Goal: Find specific page/section: Find specific page/section

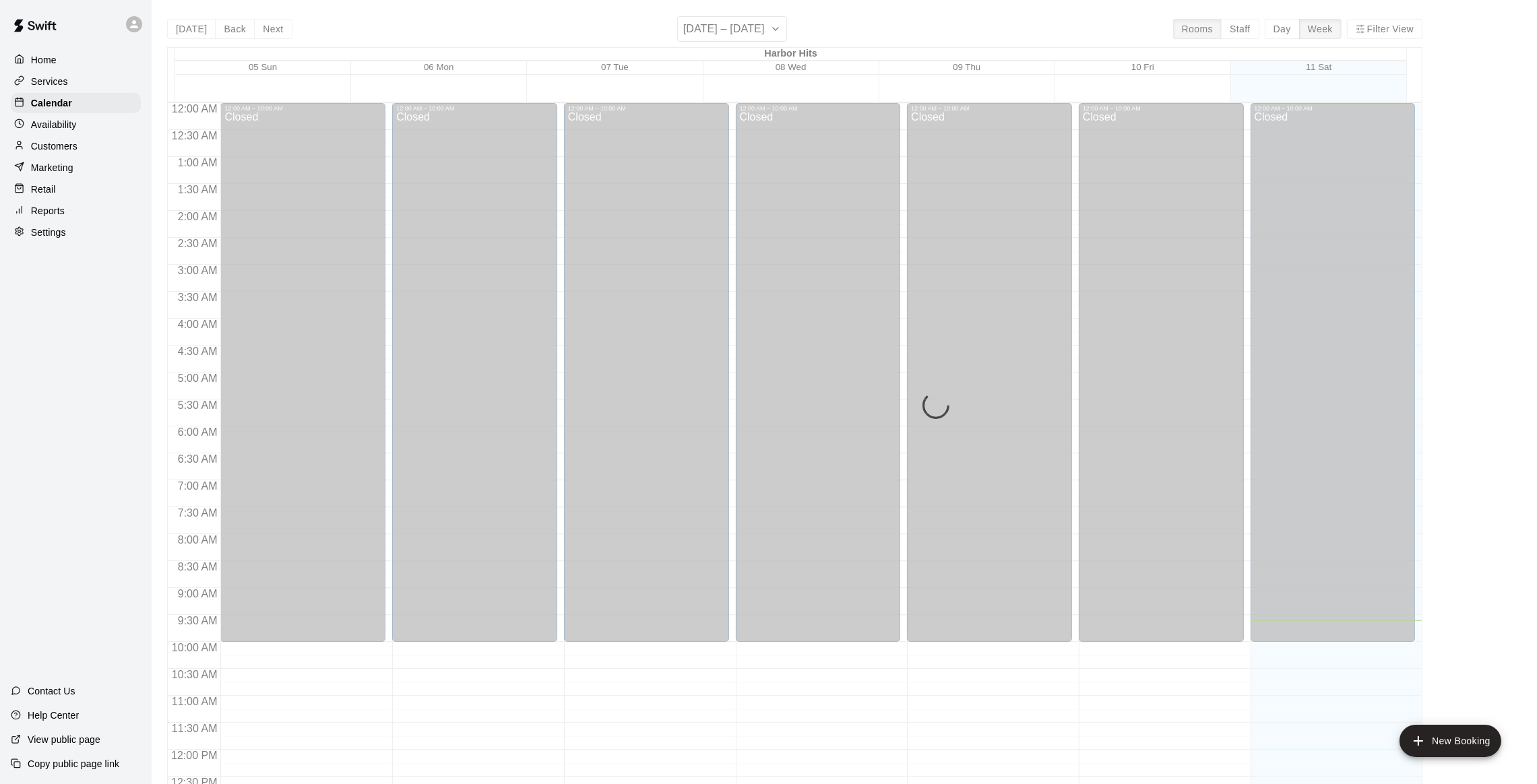
scroll to position [517, 0]
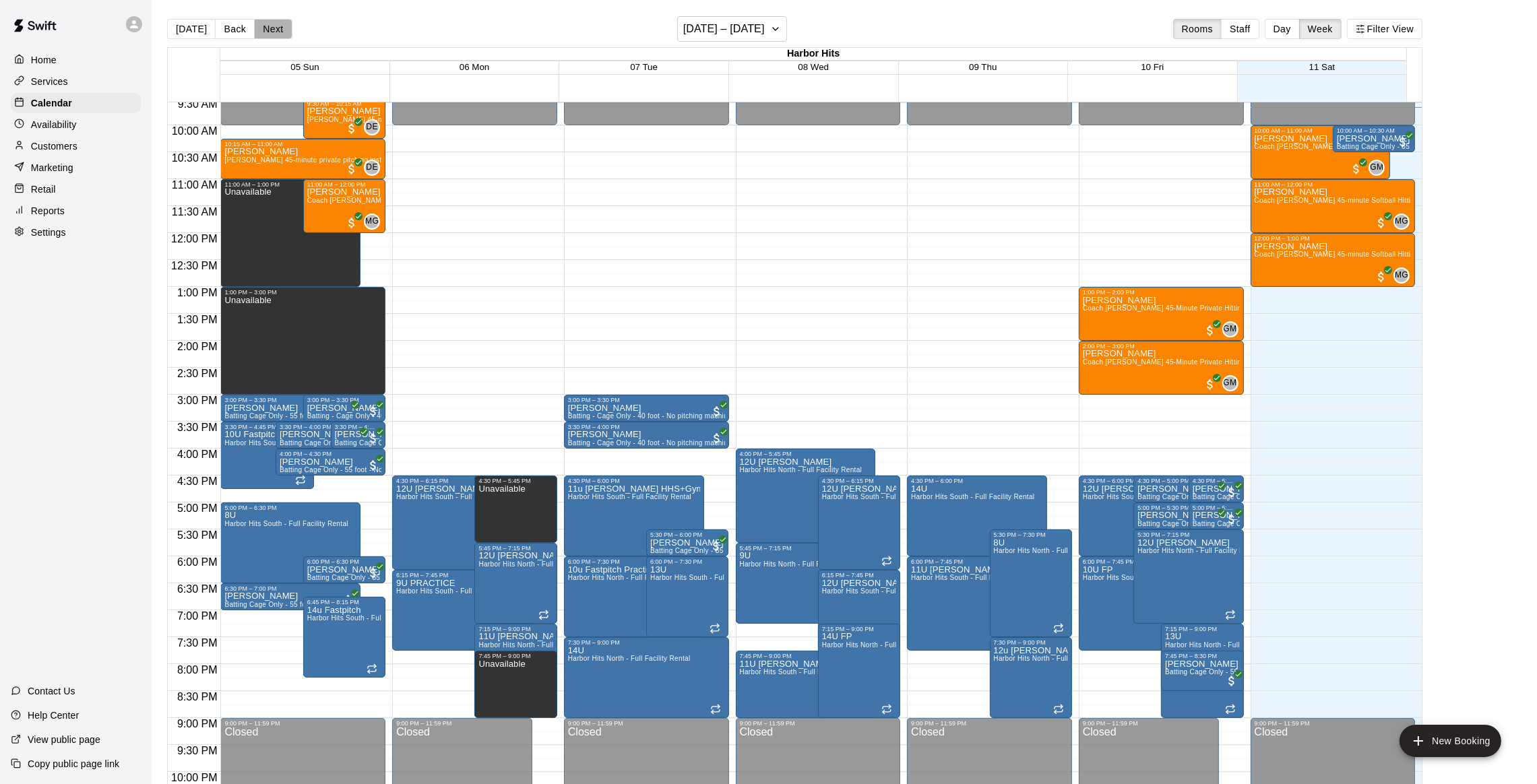
click at [263, 25] on button "Next" at bounding box center [273, 29] width 38 height 20
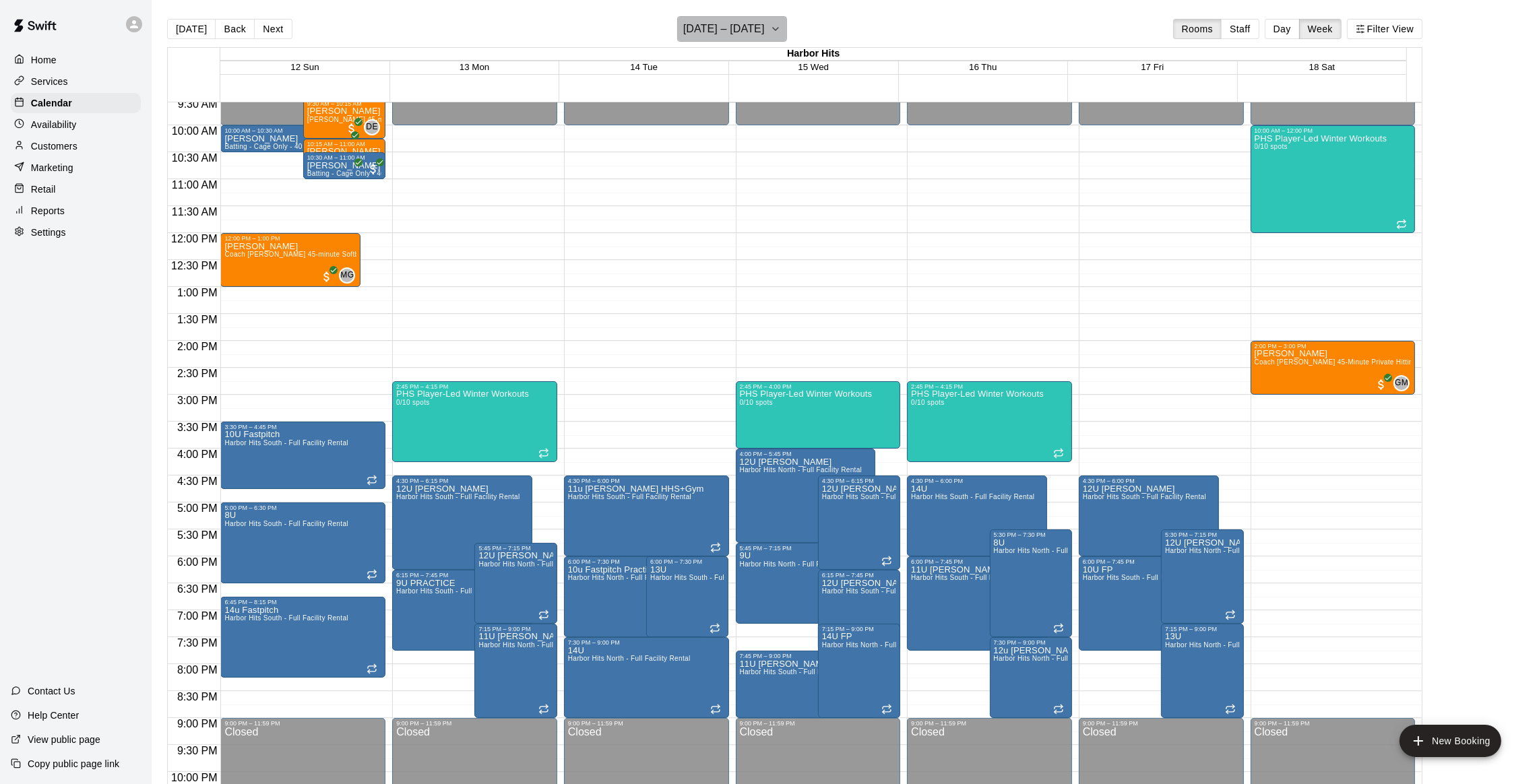
click at [772, 24] on icon "button" at bounding box center [775, 29] width 10 height 16
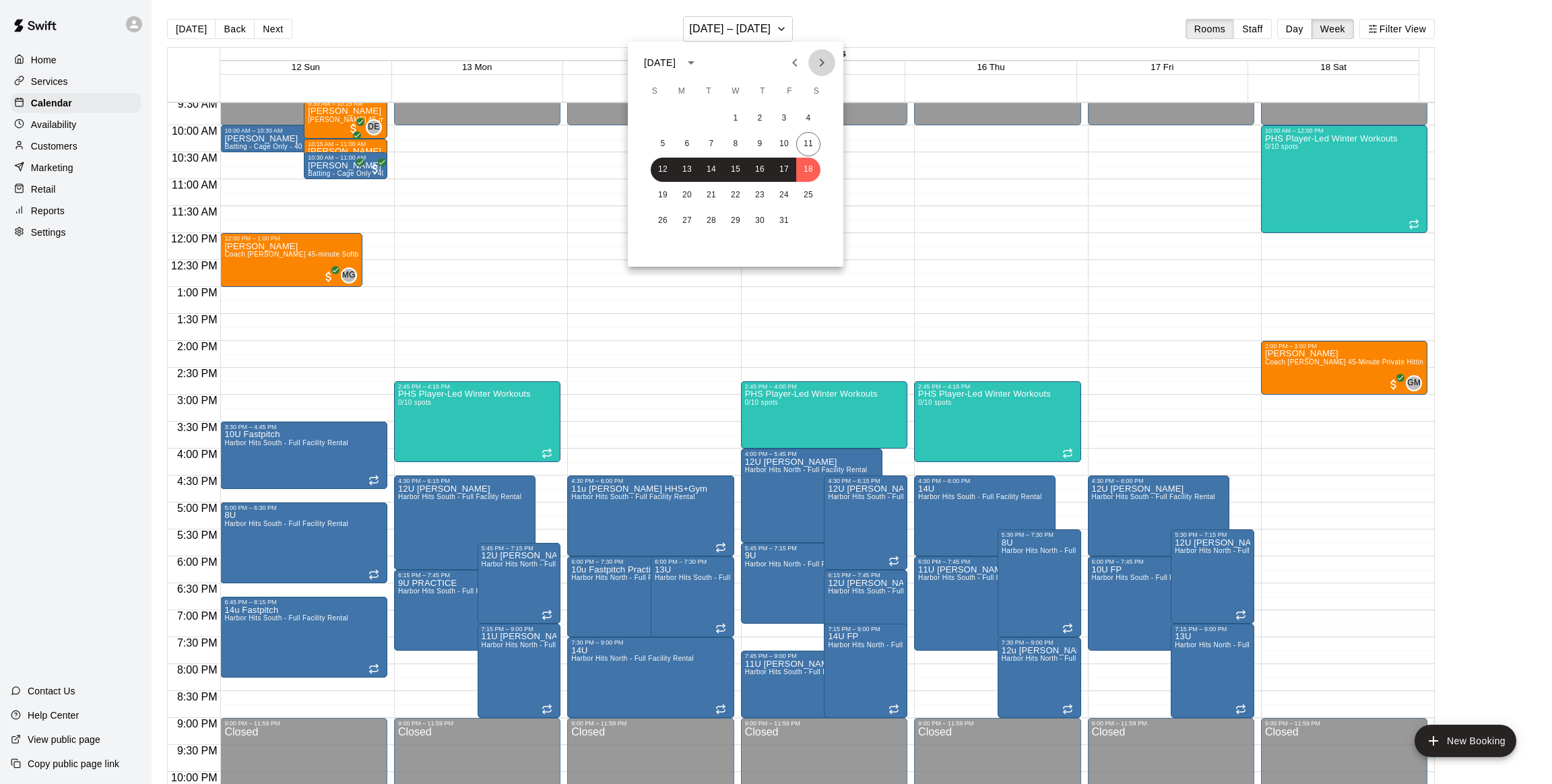
click at [821, 61] on icon "Next month" at bounding box center [822, 63] width 5 height 8
click at [809, 140] on button "8" at bounding box center [808, 144] width 24 height 24
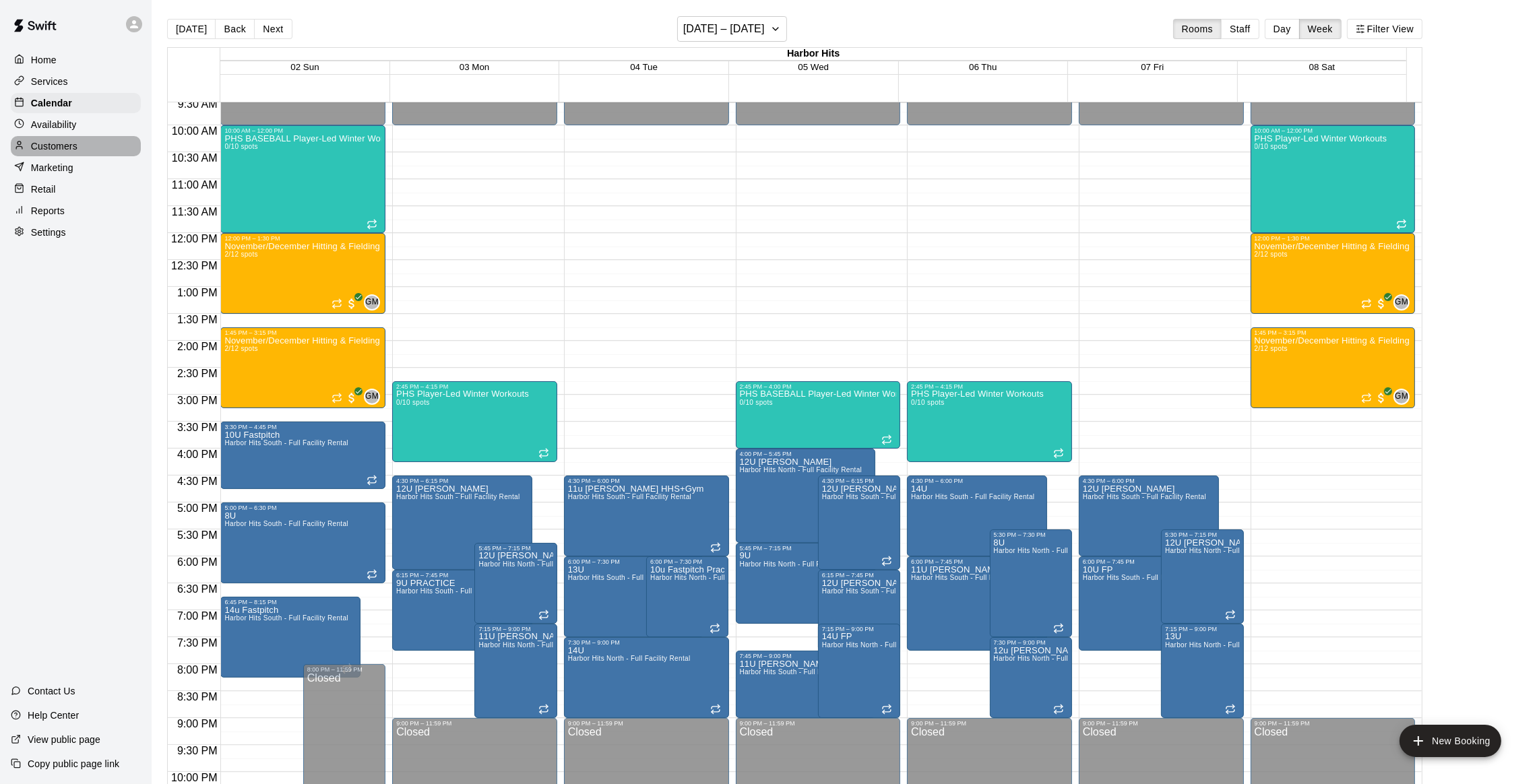
click at [60, 149] on p "Customers" at bounding box center [54, 146] width 47 height 13
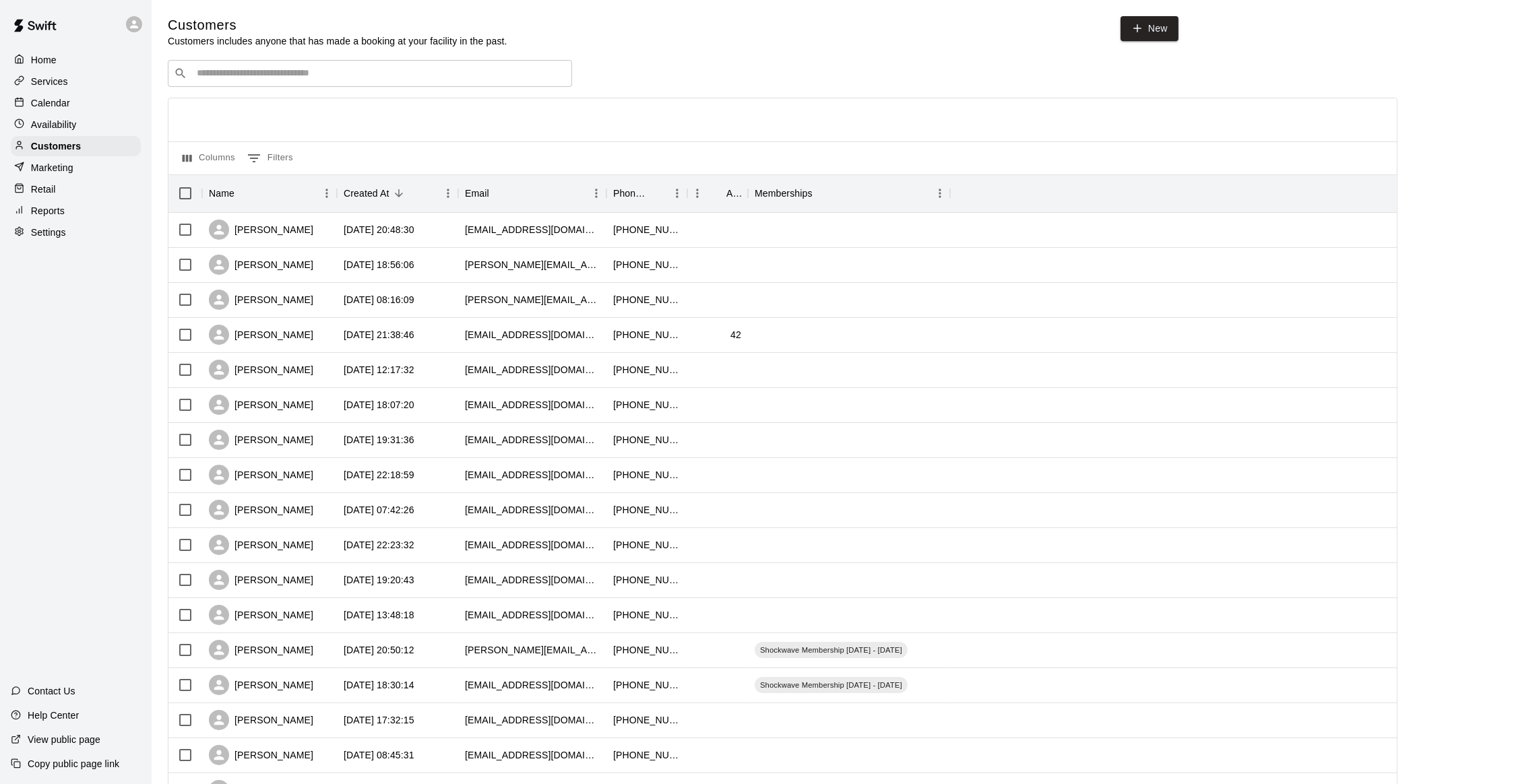
click at [223, 73] on input "Search customers by name or email" at bounding box center [379, 73] width 374 height 13
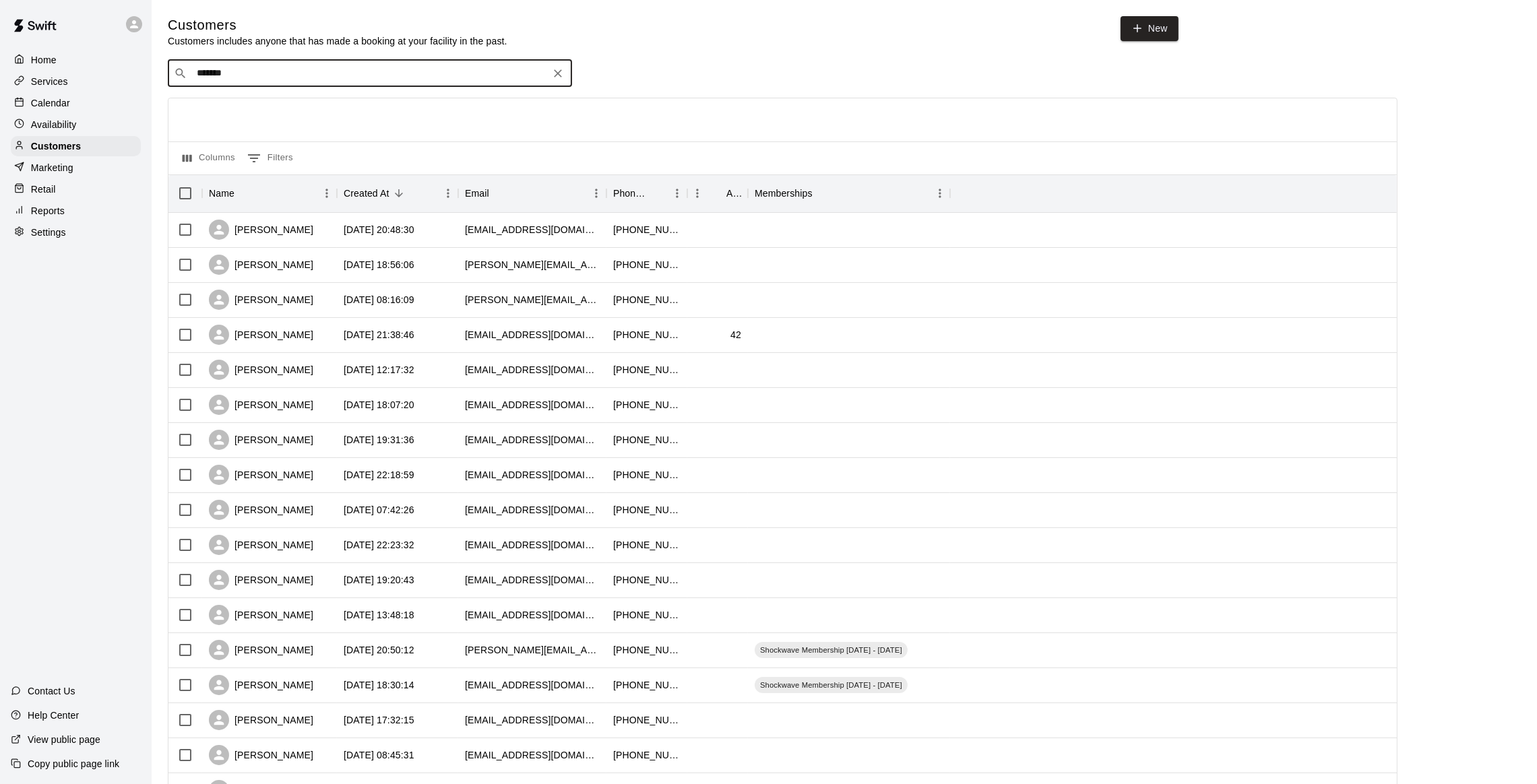
type input "*******"
click at [268, 93] on div "[PERSON_NAME] [PERSON_NAME][EMAIL_ADDRESS][DOMAIN_NAME]" at bounding box center [369, 110] width 404 height 43
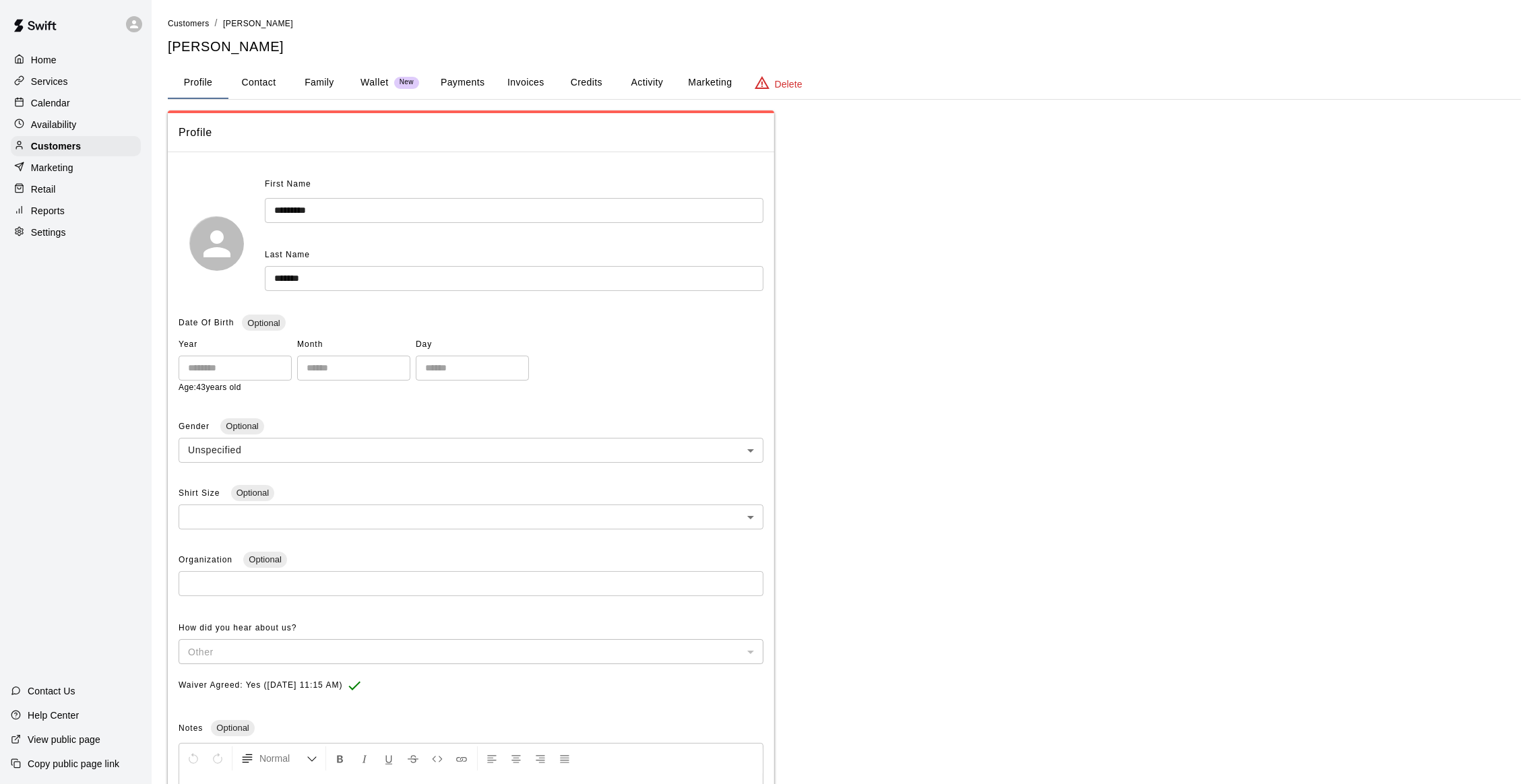
click at [332, 87] on button "Family" at bounding box center [319, 83] width 61 height 32
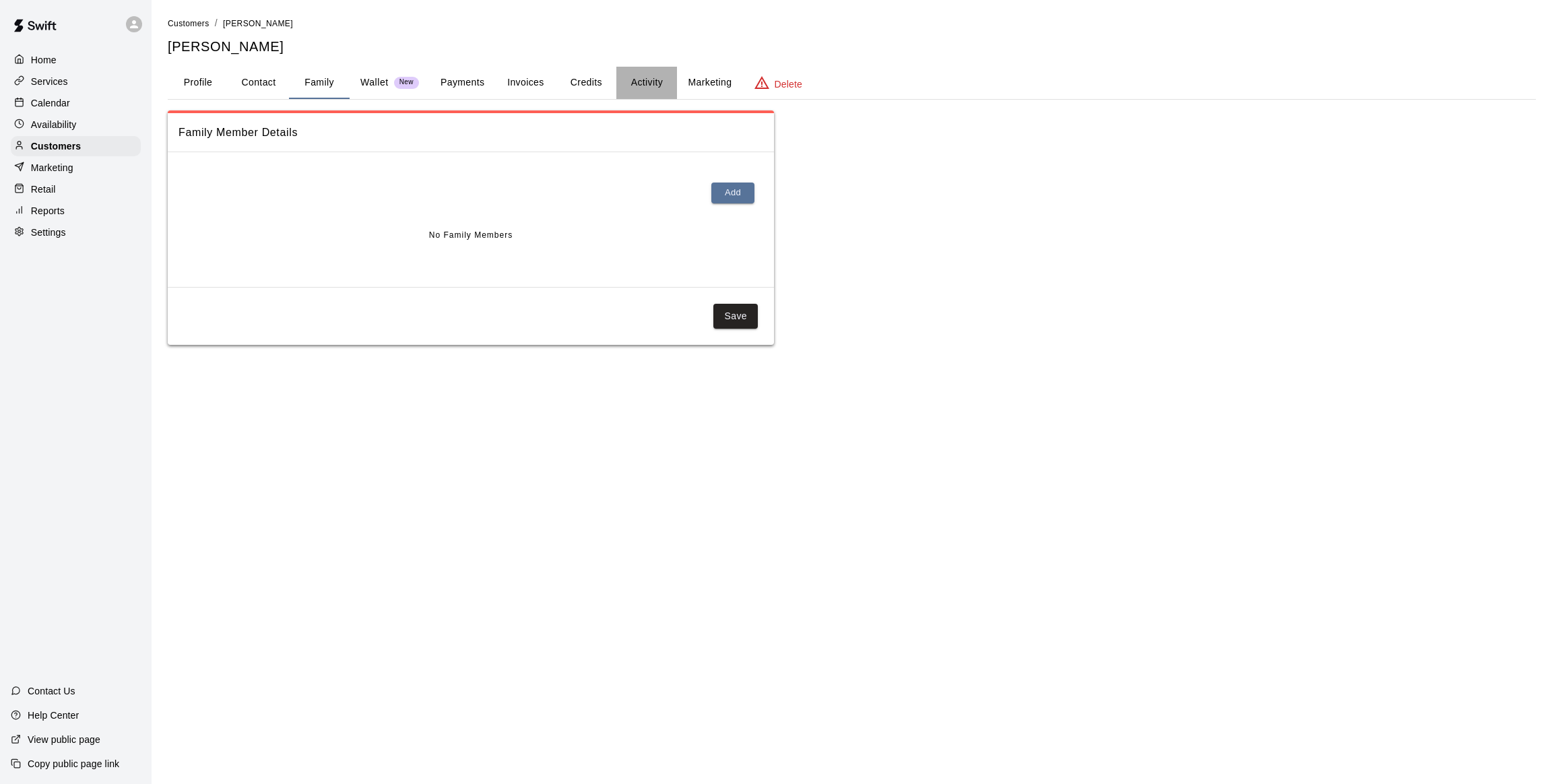
click at [657, 88] on button "Activity" at bounding box center [646, 83] width 61 height 32
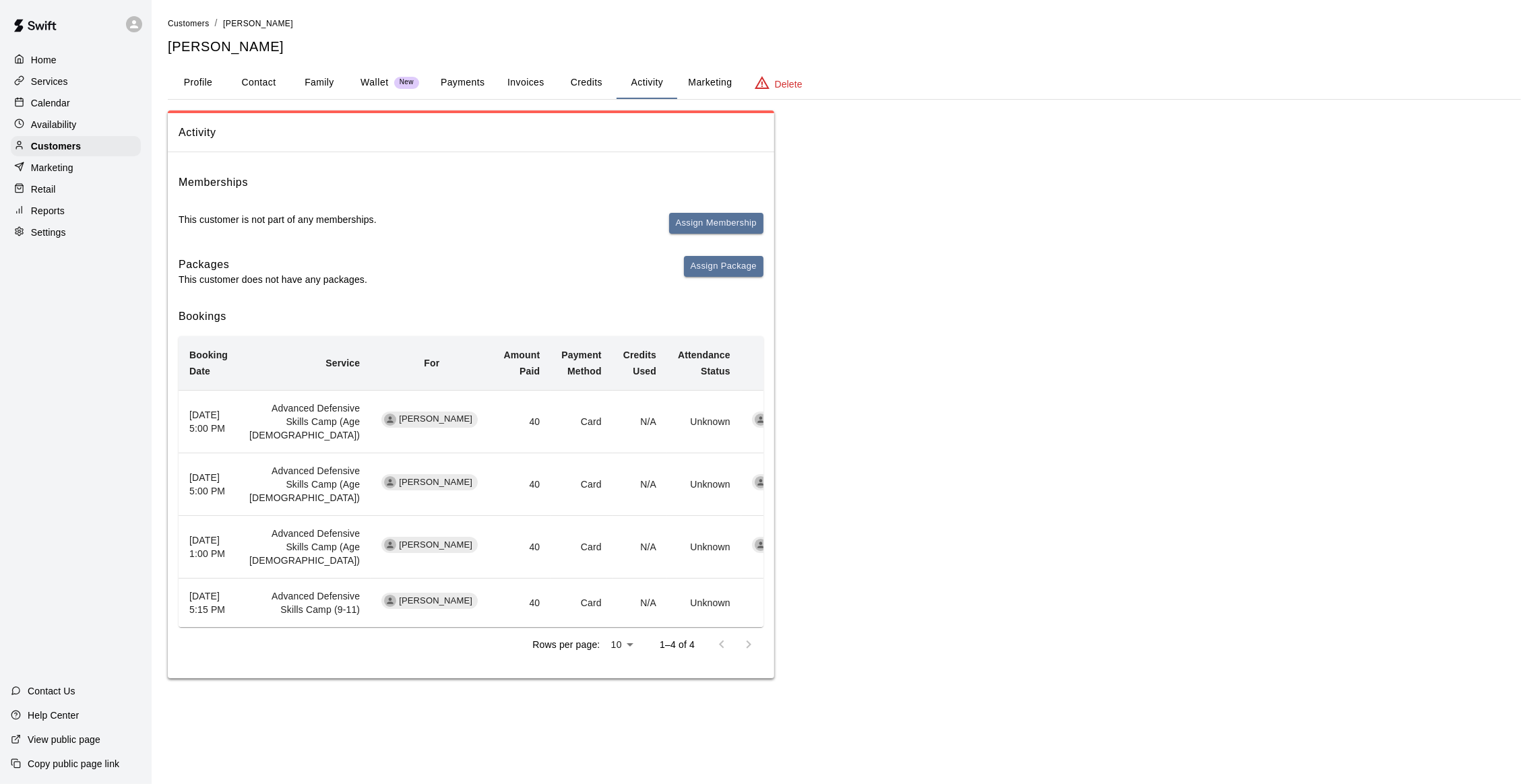
scroll to position [59, 0]
click at [35, 105] on p "Calendar" at bounding box center [50, 103] width 39 height 13
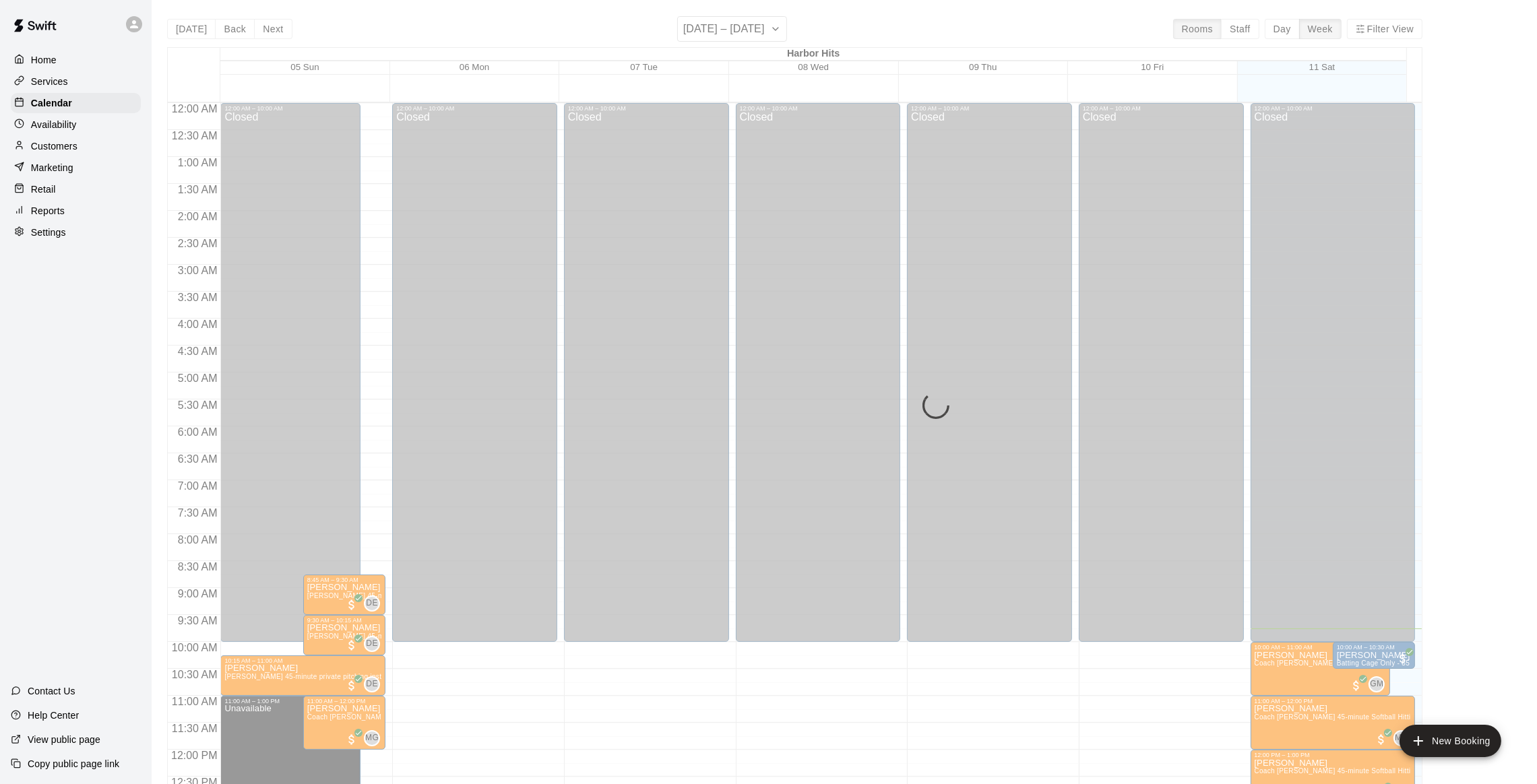
scroll to position [525, 0]
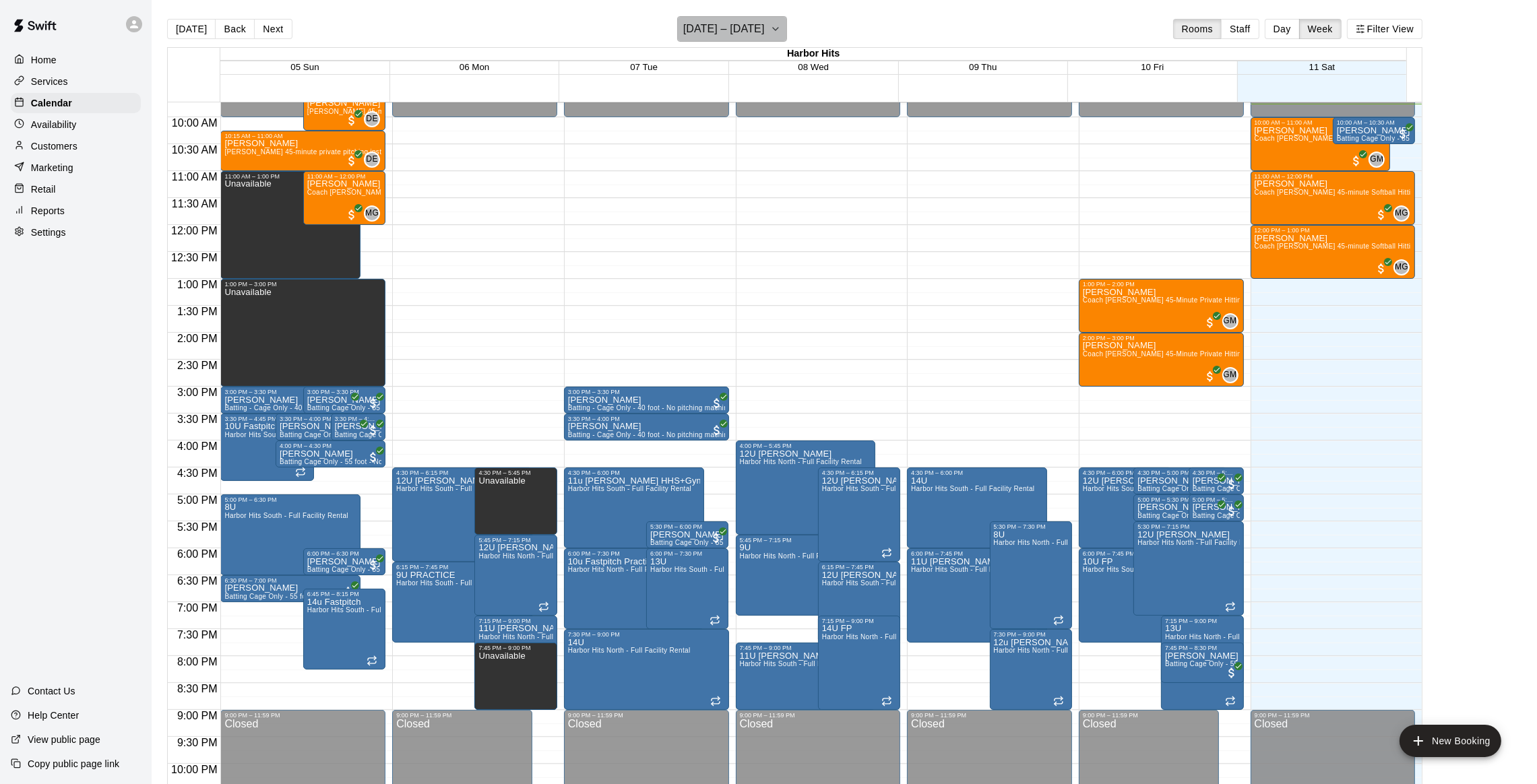
click at [774, 36] on icon "button" at bounding box center [775, 29] width 10 height 16
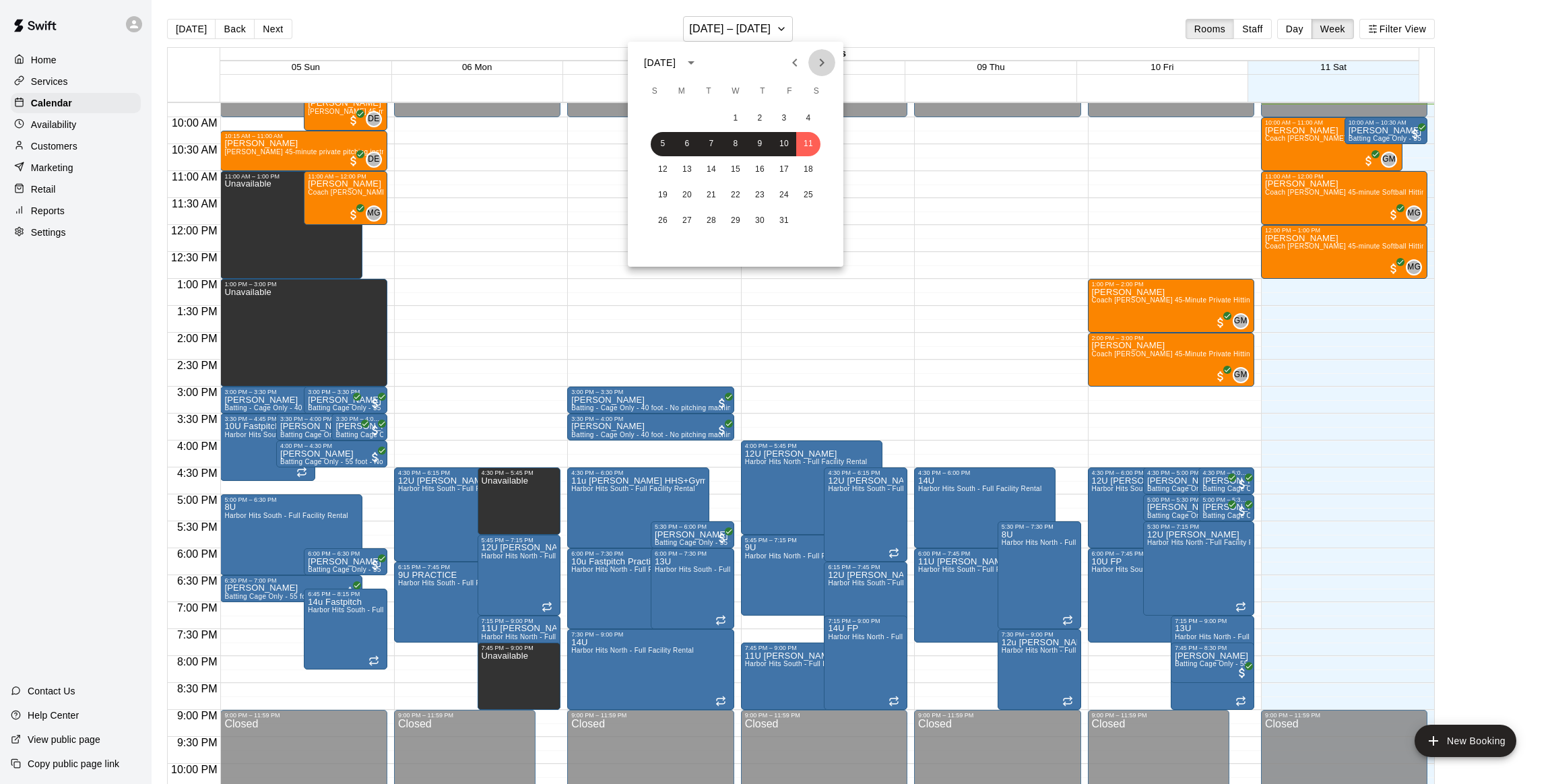
click at [821, 50] on button "Next month" at bounding box center [822, 62] width 27 height 27
click at [806, 147] on button "8" at bounding box center [808, 144] width 24 height 24
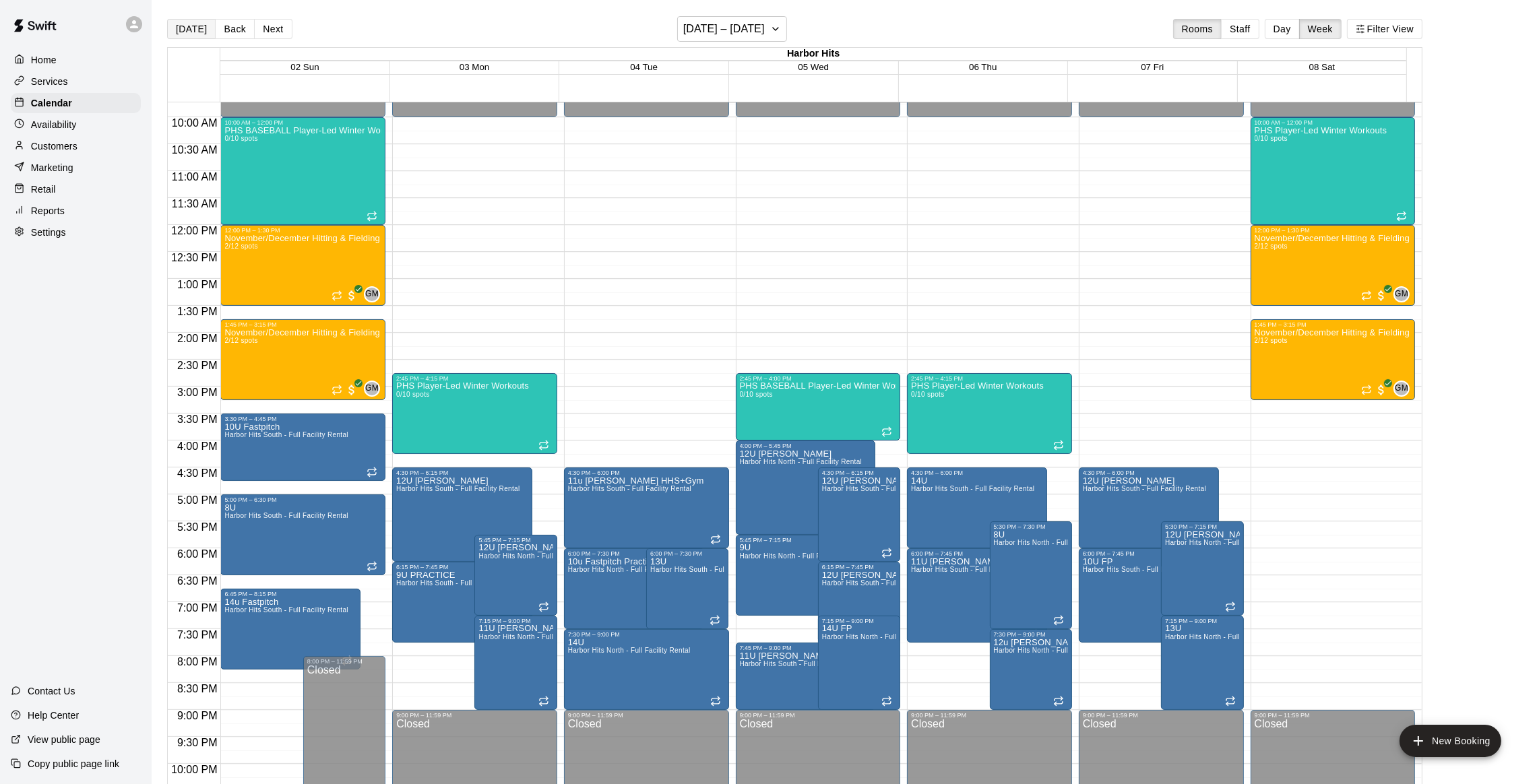
click at [196, 24] on button "[DATE]" at bounding box center [191, 29] width 48 height 20
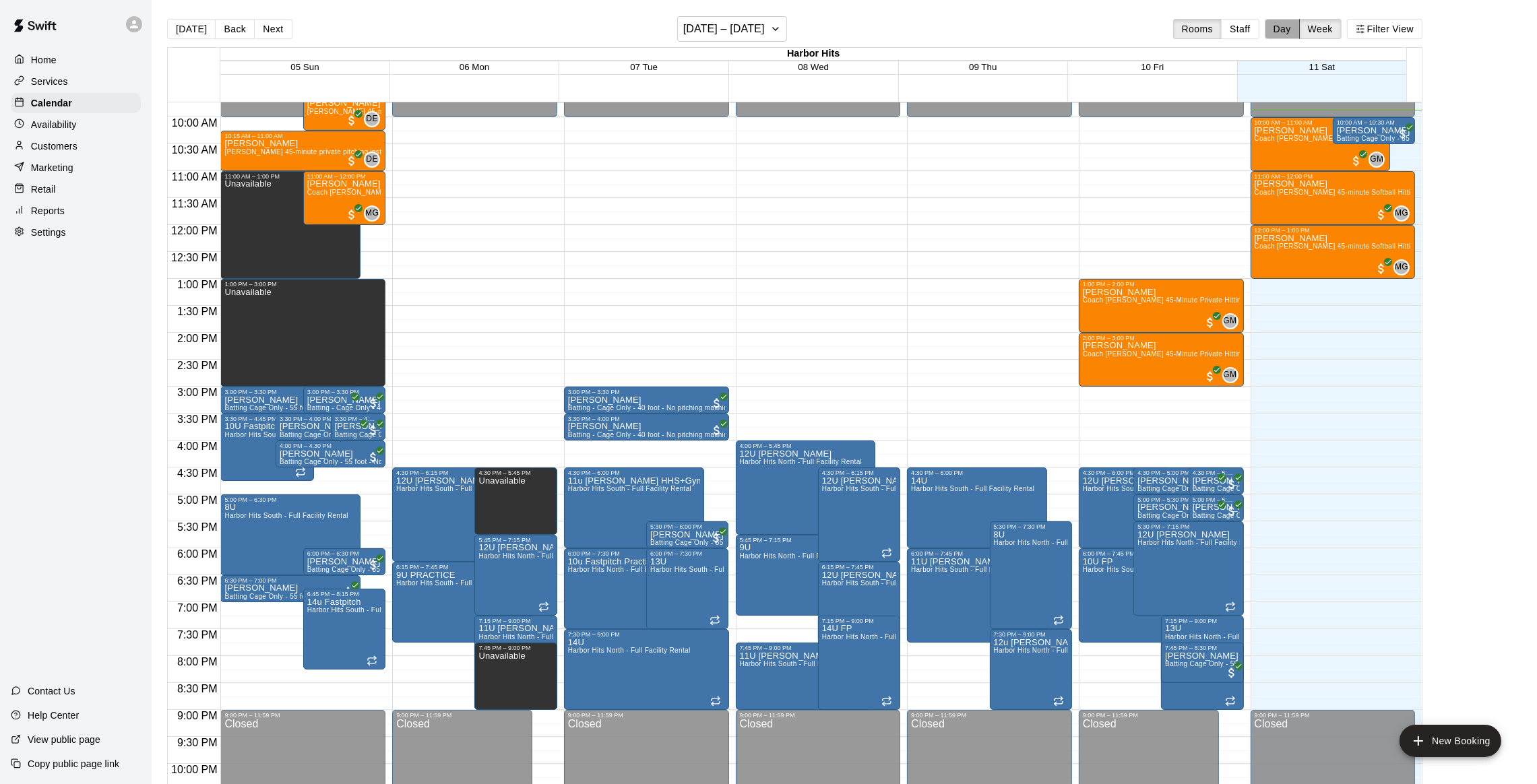
click at [1300, 22] on button "Day" at bounding box center [1282, 29] width 35 height 20
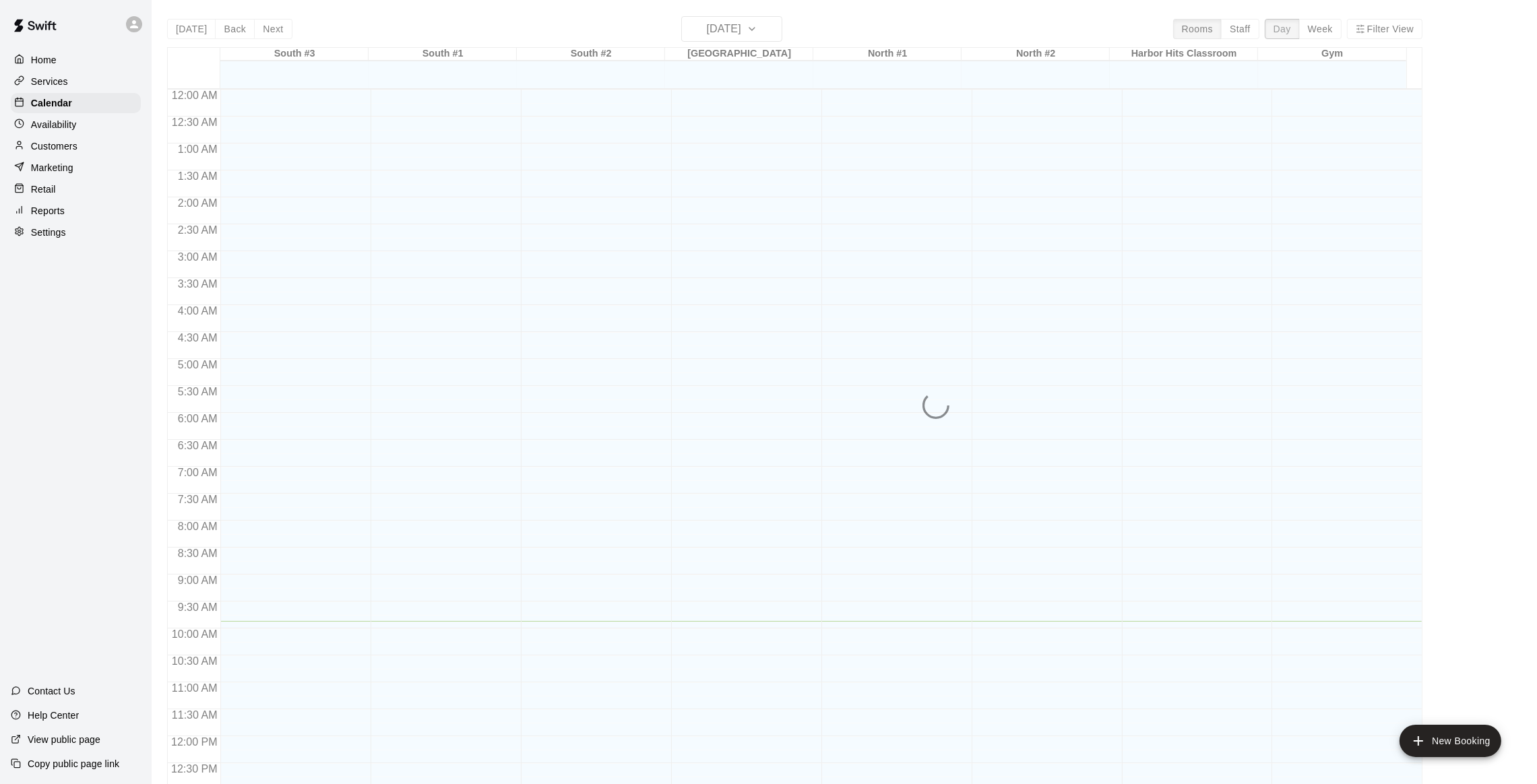
scroll to position [532, 0]
